Goal: Information Seeking & Learning: Learn about a topic

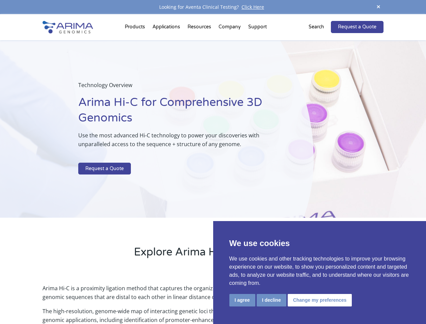
click at [213, 162] on p at bounding box center [179, 158] width 202 height 9
click at [242, 300] on button "I agree" at bounding box center [243, 300] width 26 height 12
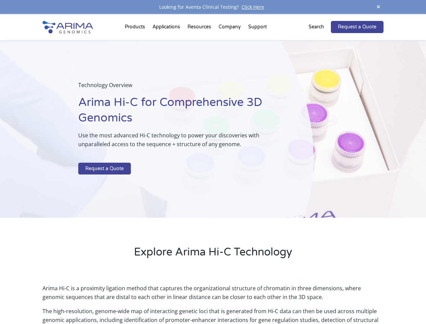
click at [271, 300] on p "Arima Hi-C is a proximity ligation method that captures the organizational stru…" at bounding box center [213, 295] width 341 height 23
click at [319, 300] on p "Arima Hi-C is a proximity ligation method that captures the organizational stru…" at bounding box center [213, 295] width 341 height 23
click at [379, 7] on span at bounding box center [379, 7] width 10 height 9
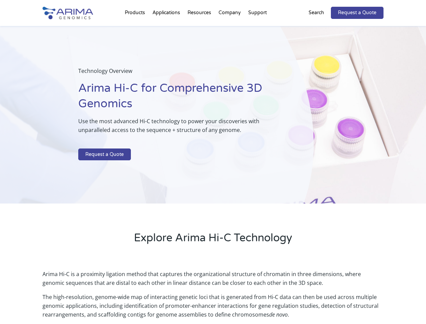
click at [213, 169] on div "Technology Overview Arima Hi-C for Comprehensive 3D Genomics Use the most advan…" at bounding box center [157, 115] width 314 height 178
click at [136, 28] on div "Technology Overview Arima Hi-C for Comprehensive 3D Genomics Use the most advan…" at bounding box center [157, 115] width 314 height 178
click at [200, 28] on div "Technology Overview Arima Hi-C for Comprehensive 3D Genomics Use the most advan…" at bounding box center [157, 115] width 314 height 178
click at [230, 28] on div "Technology Overview Arima Hi-C for Comprehensive 3D Genomics Use the most advan…" at bounding box center [157, 115] width 314 height 178
click at [258, 28] on div "Technology Overview Arima Hi-C for Comprehensive 3D Genomics Use the most advan…" at bounding box center [157, 115] width 314 height 178
